Goal: Information Seeking & Learning: Learn about a topic

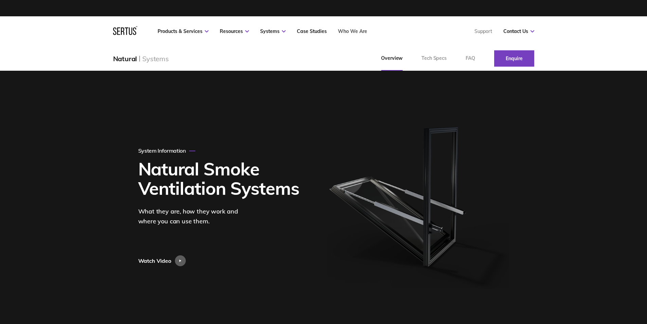
click at [356, 30] on link "Who We Are" at bounding box center [352, 31] width 29 height 6
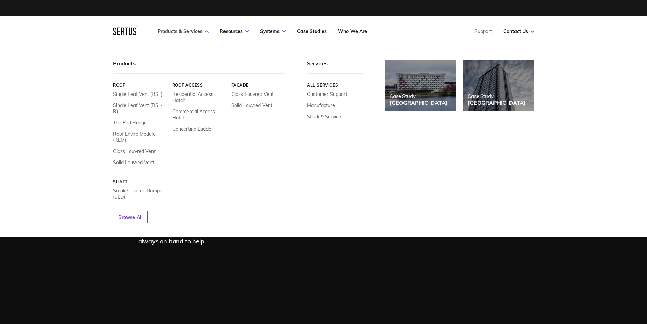
click at [200, 32] on link "Products & Services" at bounding box center [183, 31] width 51 height 6
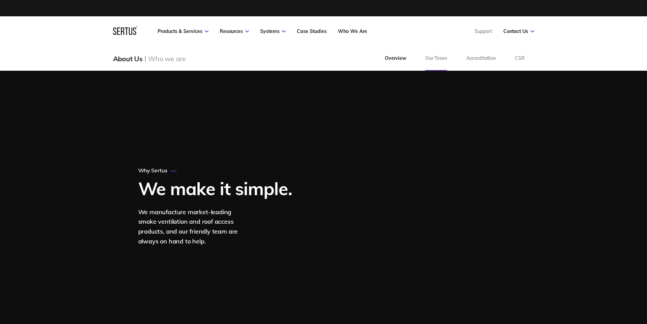
click at [435, 56] on link "Our Team" at bounding box center [436, 58] width 41 height 24
